Goal: Find specific page/section: Find specific page/section

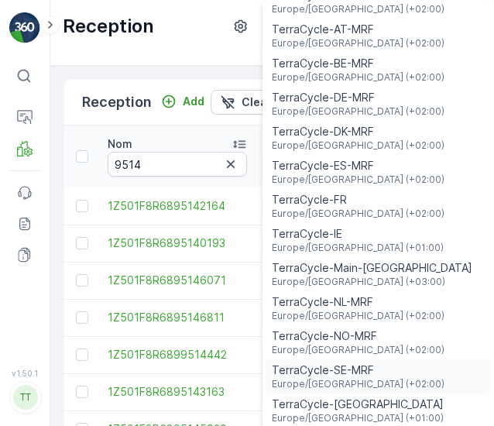
scroll to position [39, 0]
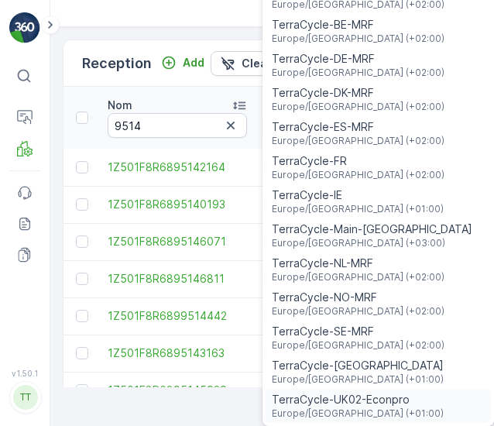
click at [327, 402] on span "TerraCycle-UK02-Econpro" at bounding box center [358, 399] width 172 height 15
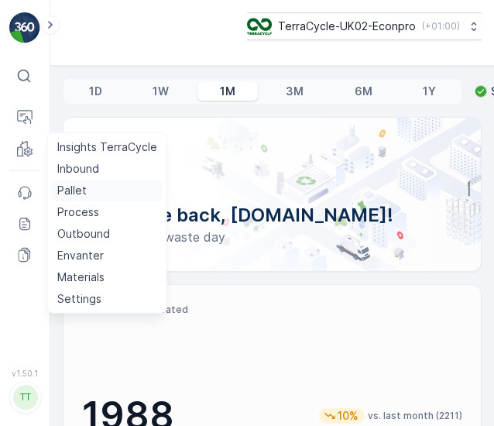
click at [77, 190] on p "Pallet" at bounding box center [71, 190] width 29 height 15
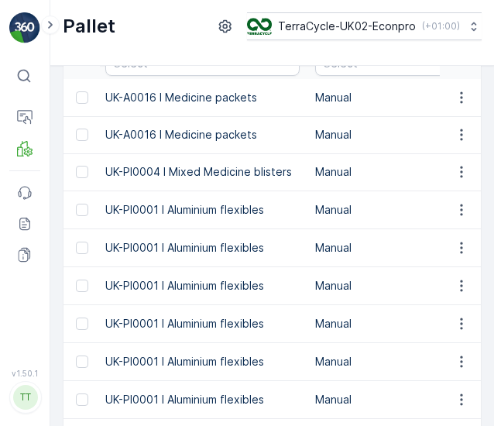
scroll to position [0, 624]
